Goal: Information Seeking & Learning: Learn about a topic

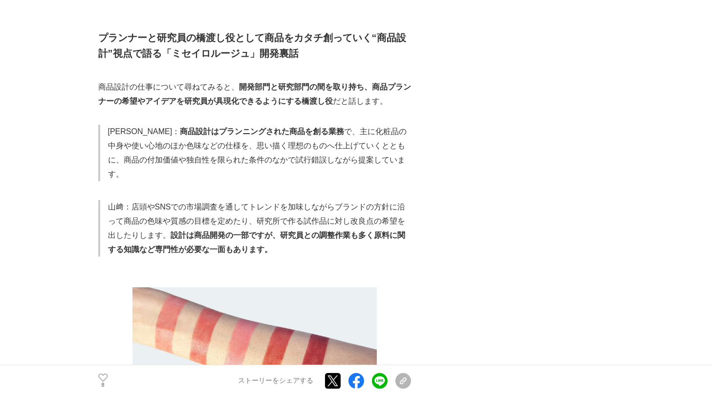
scroll to position [1868, 0]
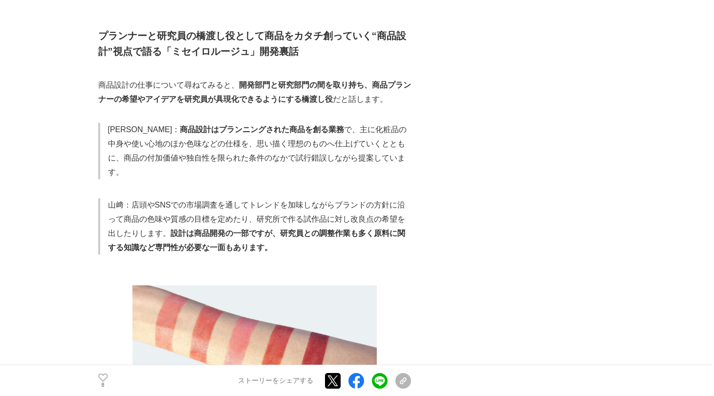
drag, startPoint x: 100, startPoint y: 104, endPoint x: 261, endPoint y: 122, distance: 161.4
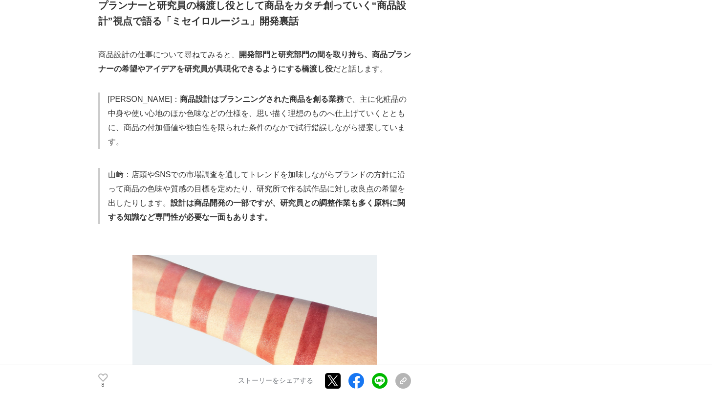
scroll to position [1908, 0]
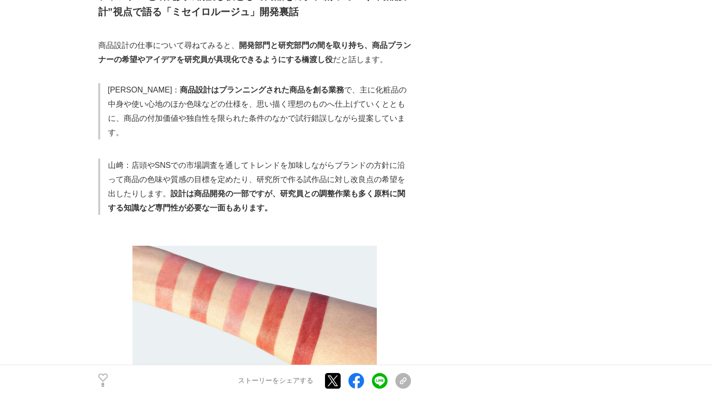
drag, startPoint x: 127, startPoint y: 107, endPoint x: 274, endPoint y: 148, distance: 152.7
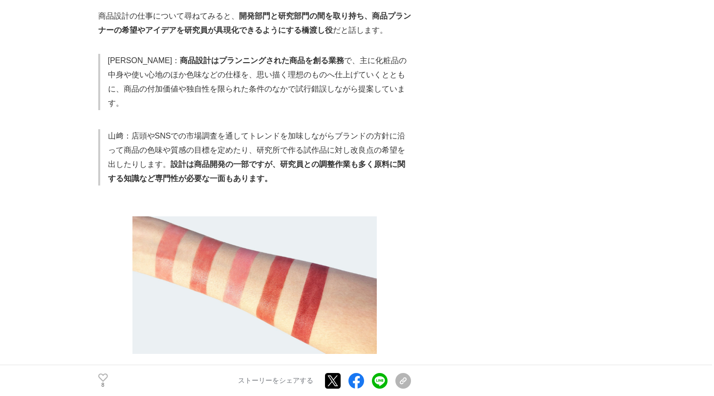
scroll to position [1940, 0]
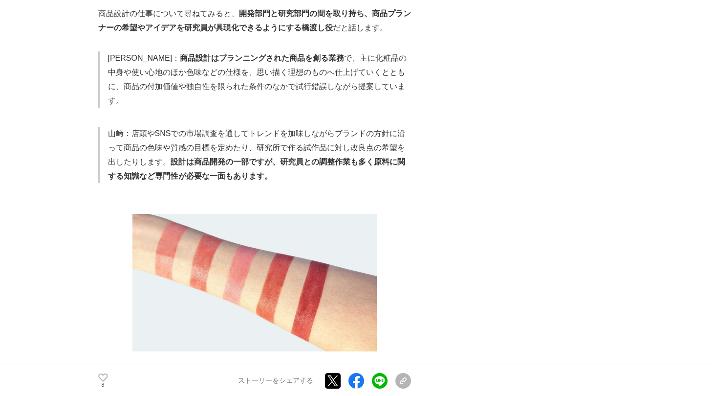
drag, startPoint x: 178, startPoint y: 83, endPoint x: 306, endPoint y: 111, distance: 130.6
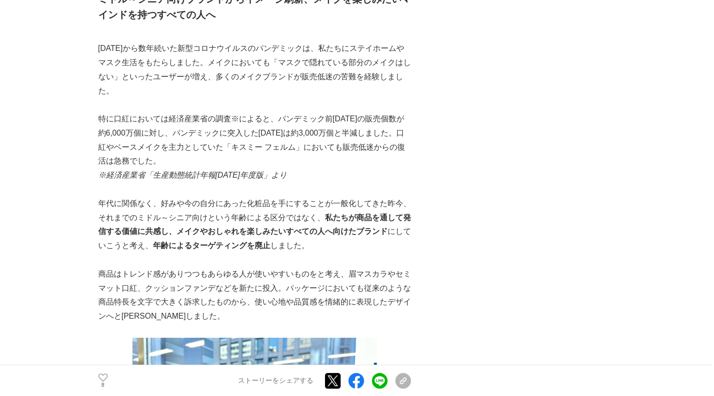
scroll to position [745, 0]
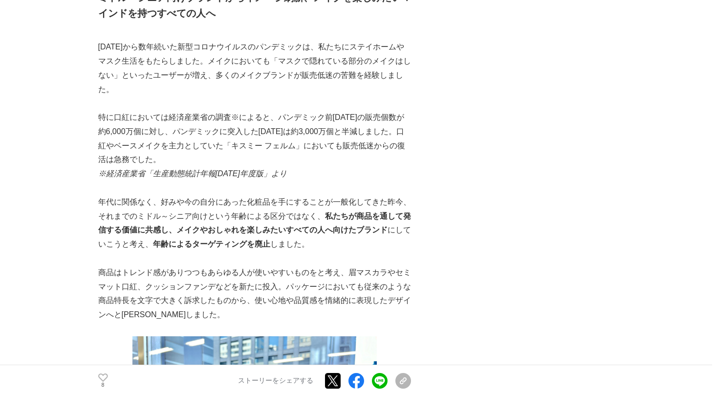
click at [367, 266] on p "商品はトレンド感がありつつもあらゆる人が使いやすいものをと考え、眉マスカラやセミマット口紅、クッションファンデなどを新たに投入。パッケージにおいても従来のよう…" at bounding box center [254, 294] width 313 height 56
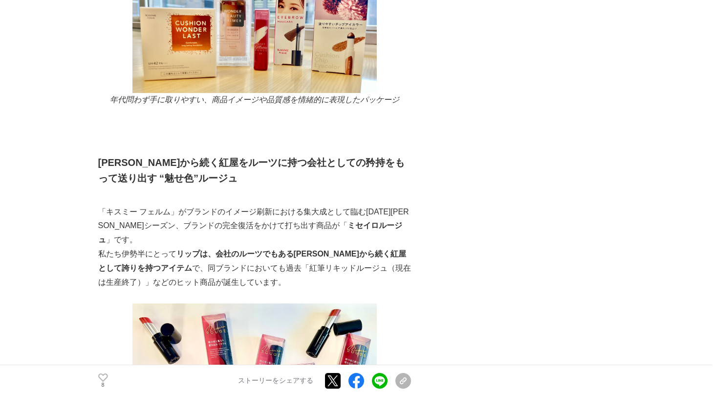
scroll to position [1132, 0]
